Goal: Find specific page/section: Find specific page/section

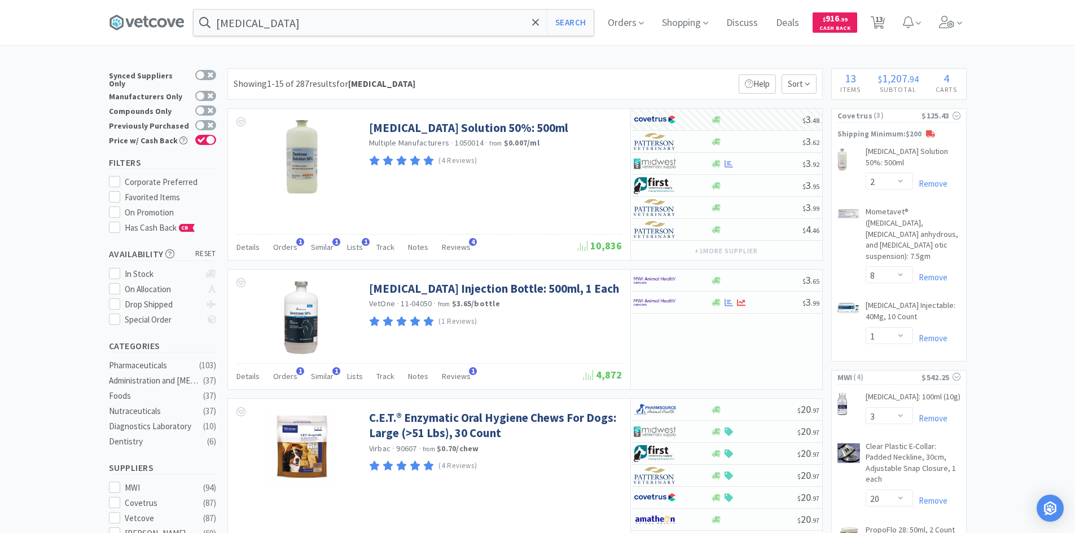
select select "2"
select select "8"
select select "1"
select select "3"
select select "20"
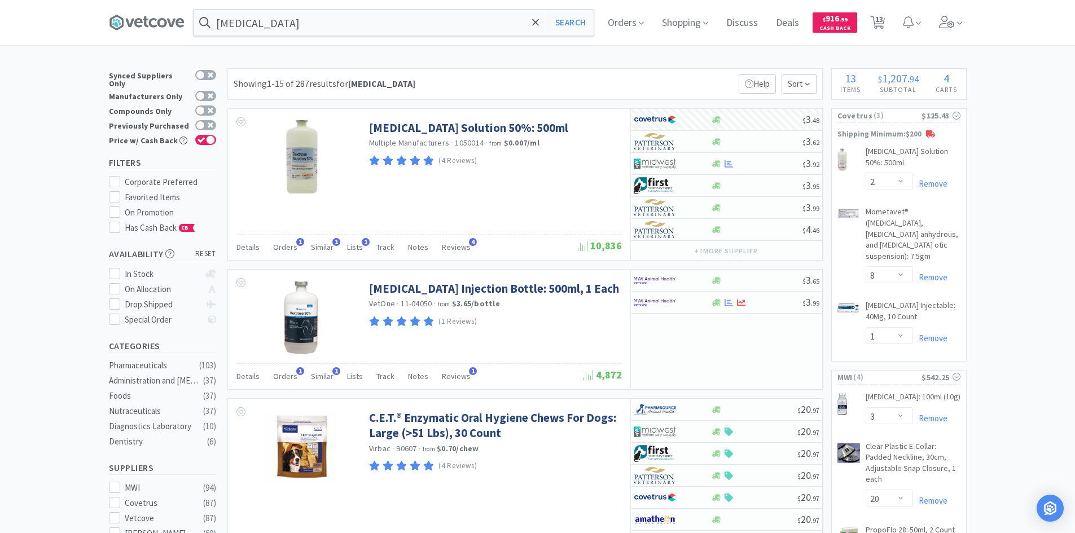
select select "4"
select select "2"
select select "20"
select select "6"
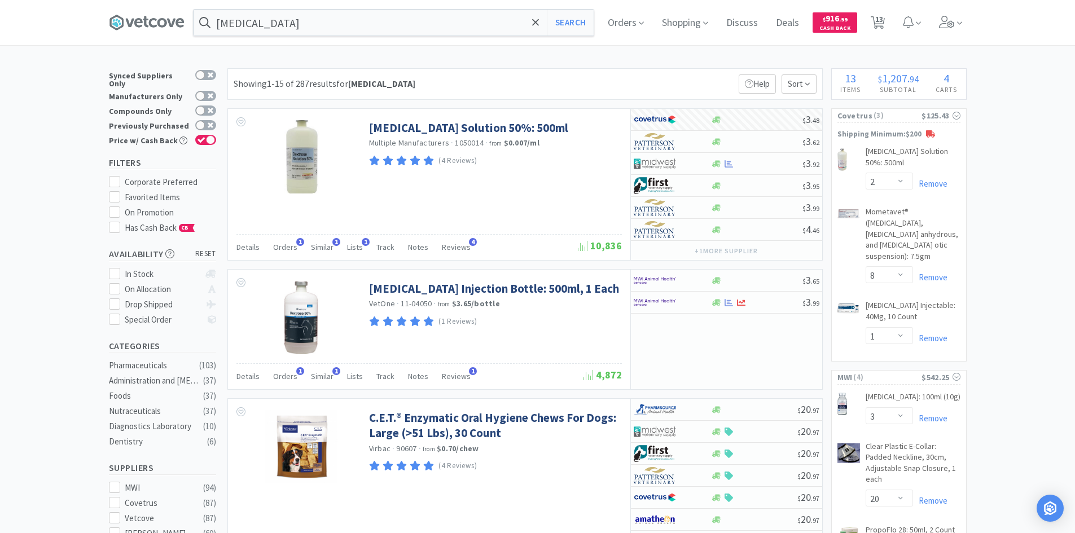
select select "2"
select select "24"
select select "2"
